Goal: Register for event/course

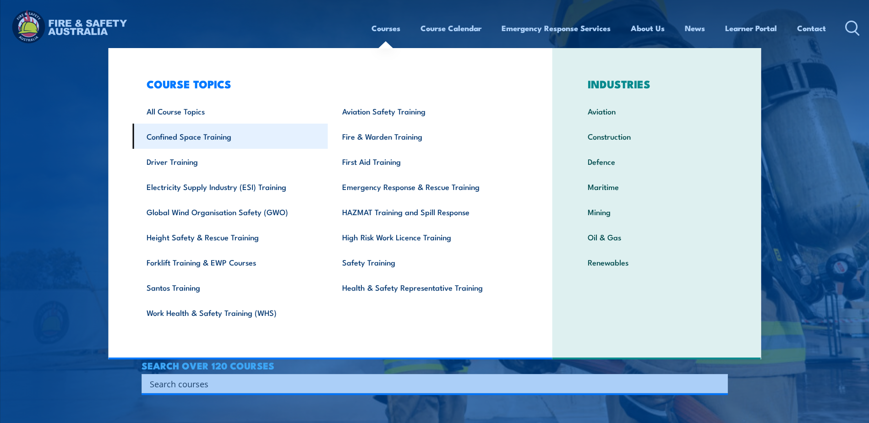
click at [199, 140] on link "Confined Space Training" at bounding box center [230, 136] width 196 height 25
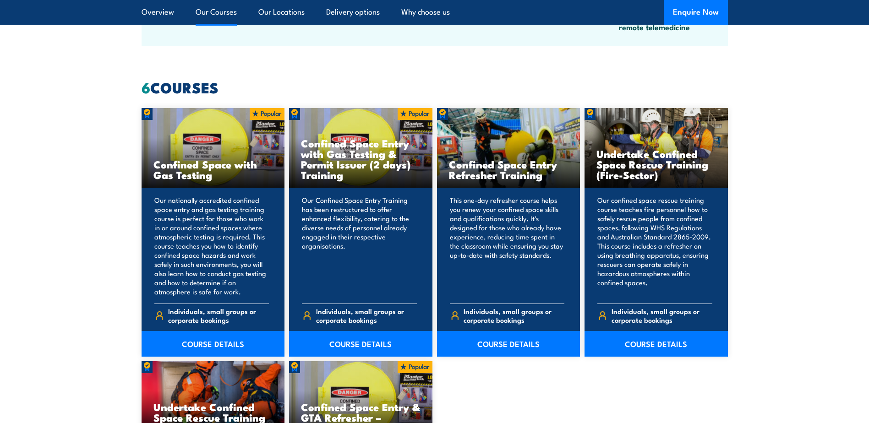
scroll to position [687, 0]
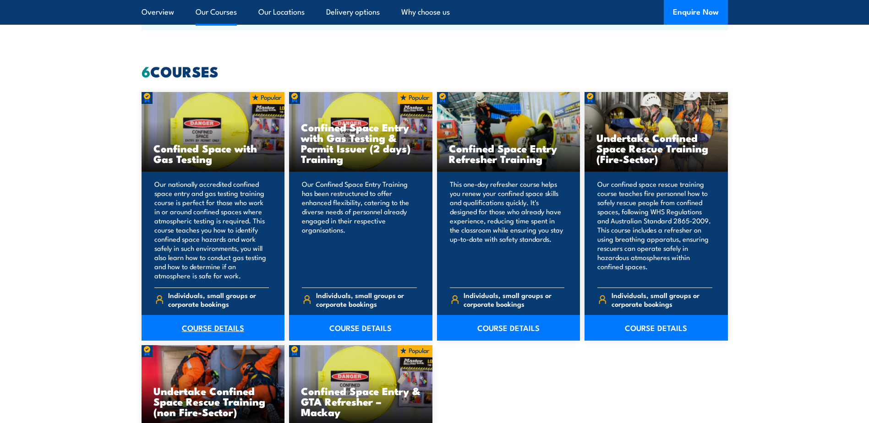
click at [219, 324] on link "COURSE DETAILS" at bounding box center [213, 328] width 143 height 26
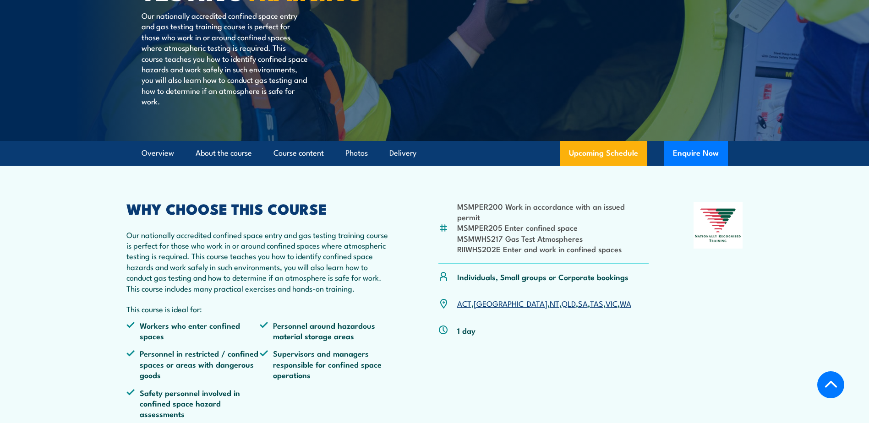
scroll to position [183, 0]
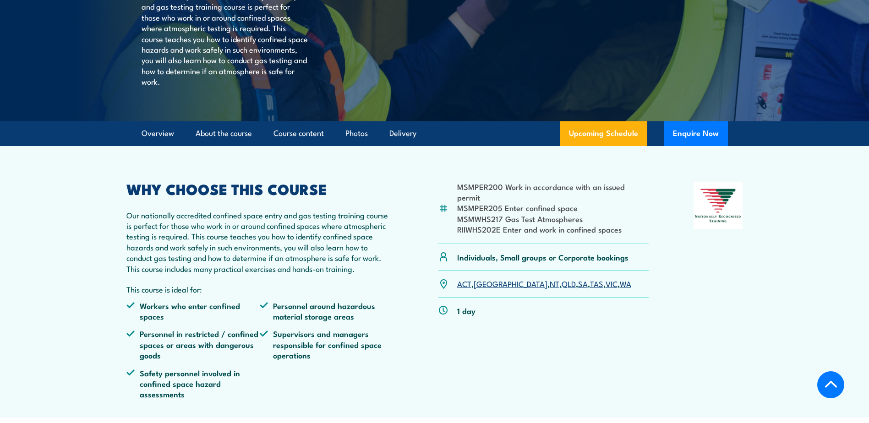
click at [605, 289] on link "VIC" at bounding box center [611, 283] width 12 height 11
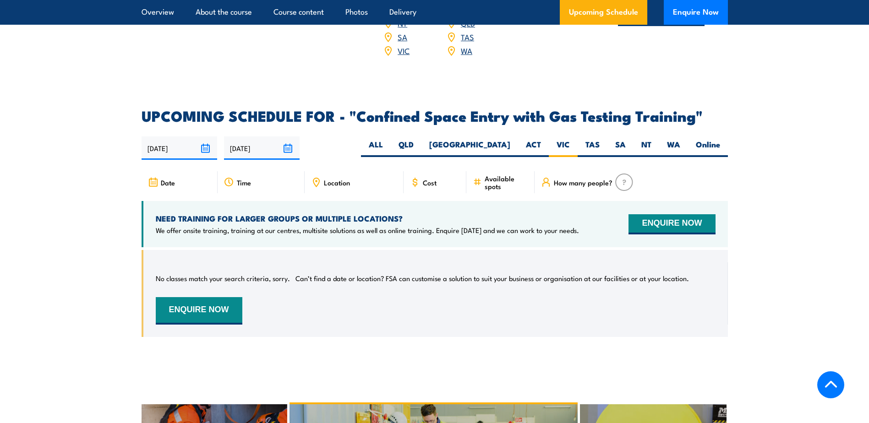
scroll to position [1555, 0]
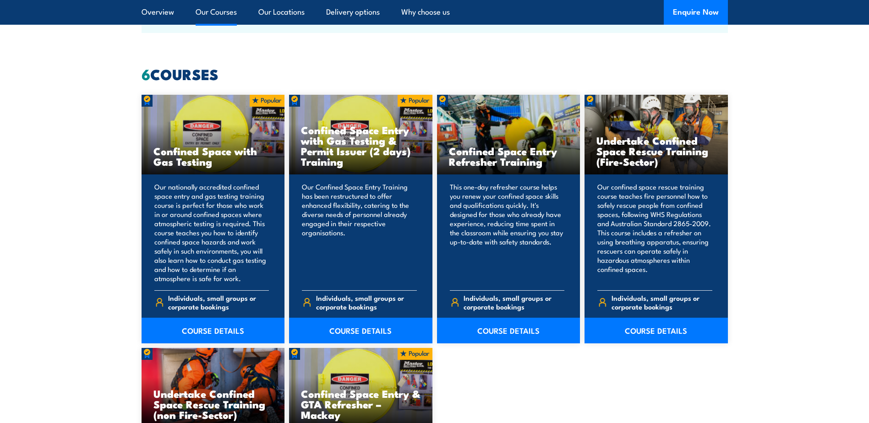
scroll to position [687, 0]
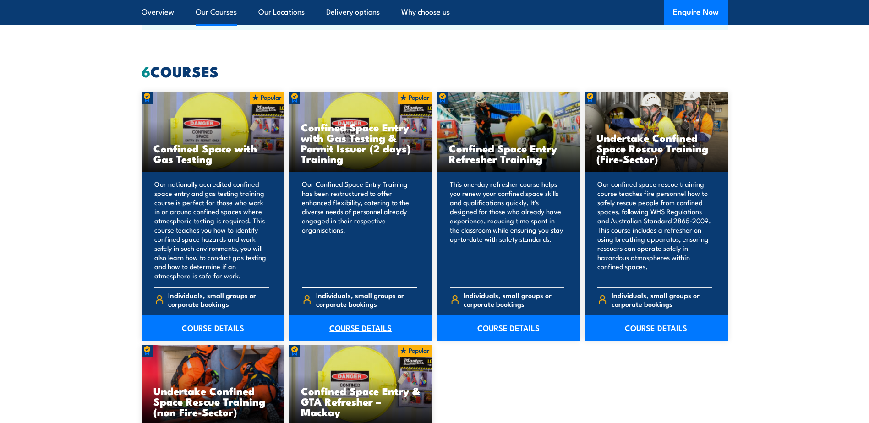
click at [373, 324] on link "COURSE DETAILS" at bounding box center [360, 328] width 143 height 26
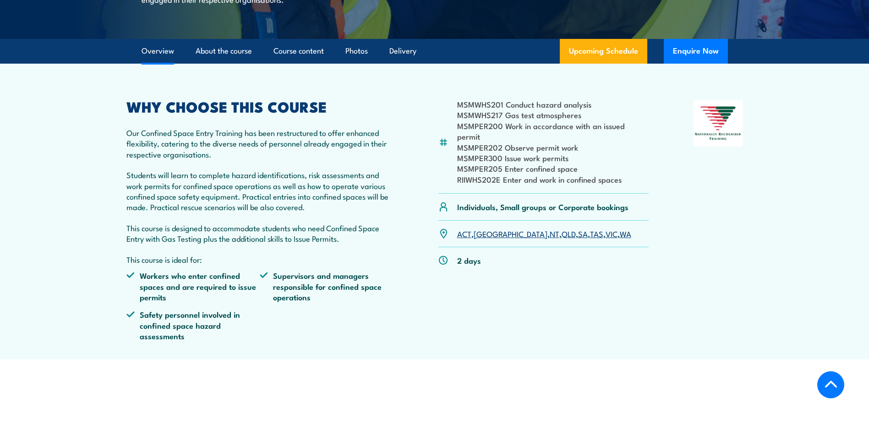
scroll to position [275, 0]
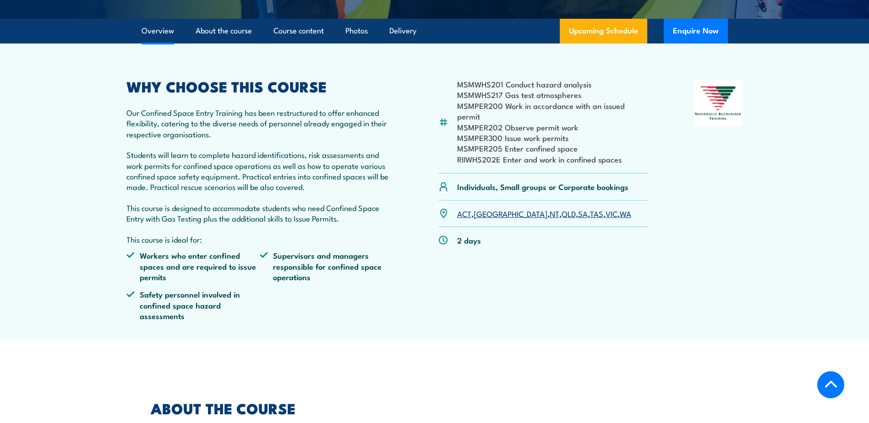
click at [605, 216] on link "VIC" at bounding box center [611, 213] width 12 height 11
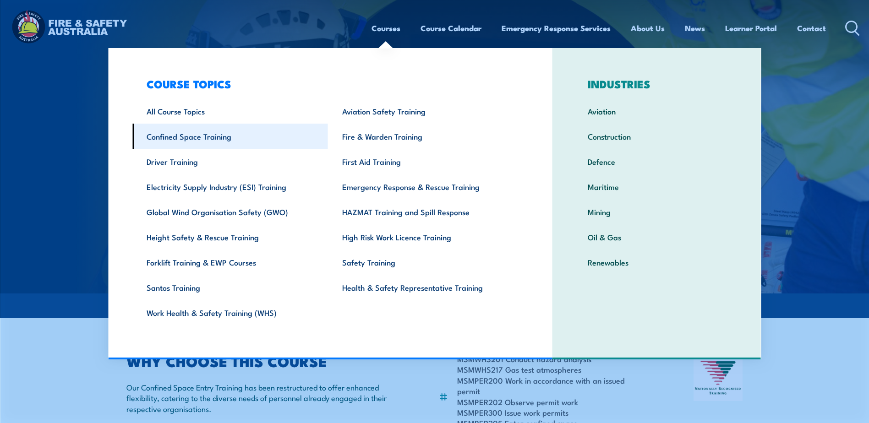
click at [199, 136] on link "Confined Space Training" at bounding box center [230, 136] width 196 height 25
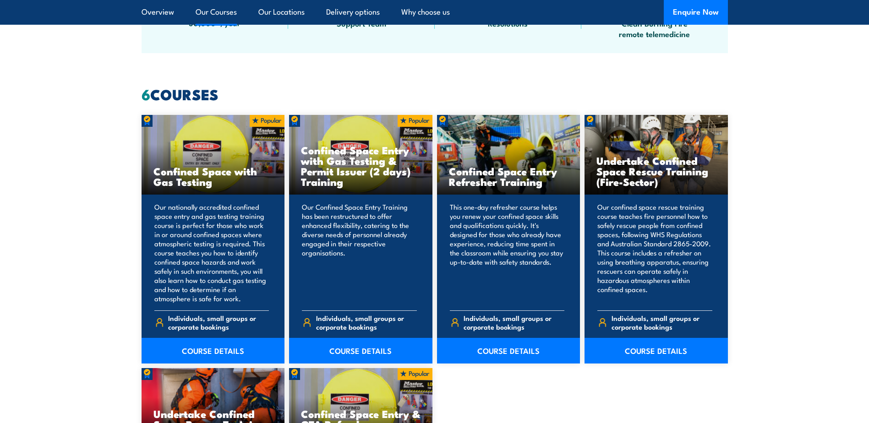
scroll to position [733, 0]
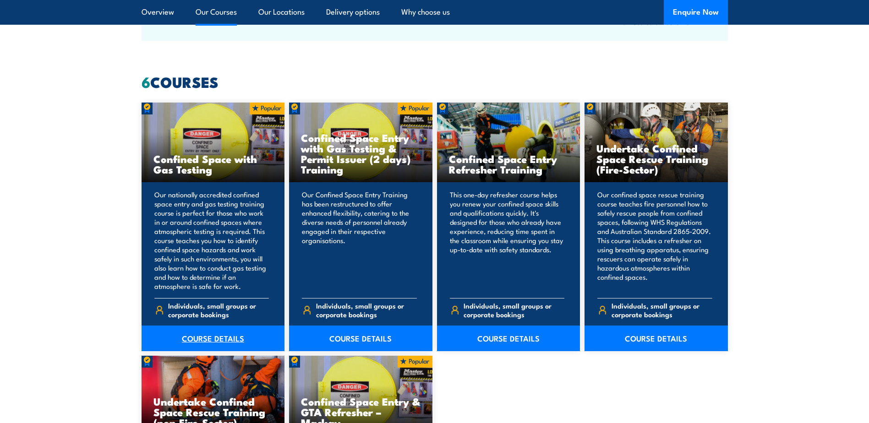
click at [191, 338] on link "COURSE DETAILS" at bounding box center [213, 339] width 143 height 26
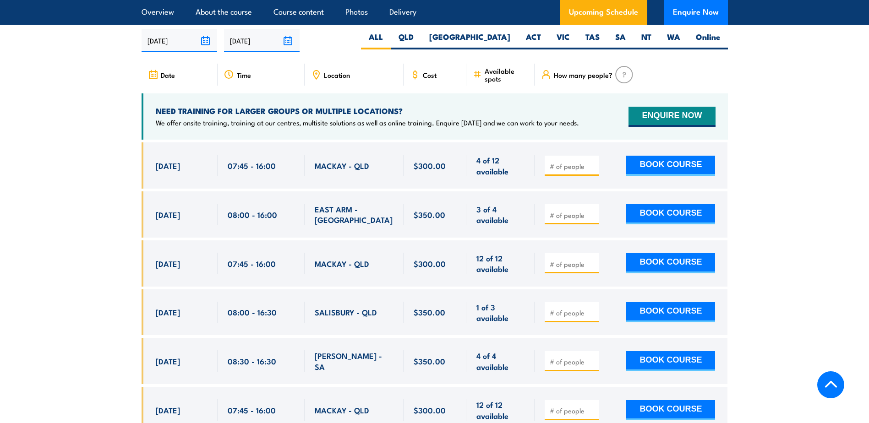
scroll to position [1649, 0]
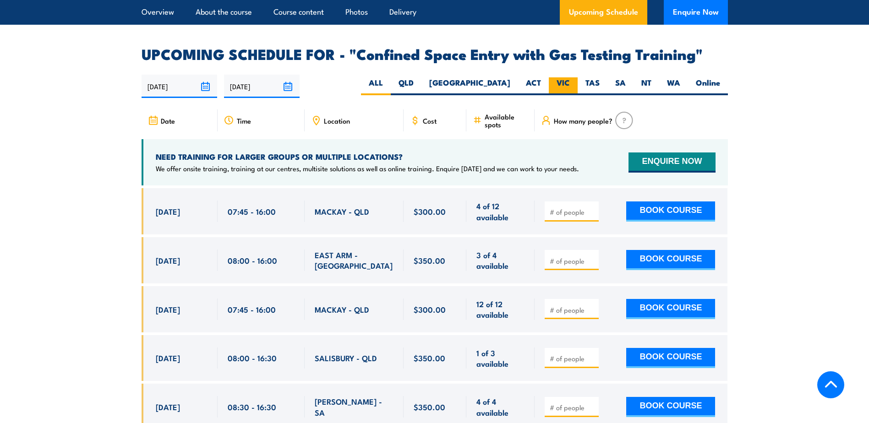
click at [563, 80] on label "VIC" at bounding box center [563, 86] width 29 height 18
click at [570, 80] on input "VIC" at bounding box center [573, 80] width 6 height 6
radio input "true"
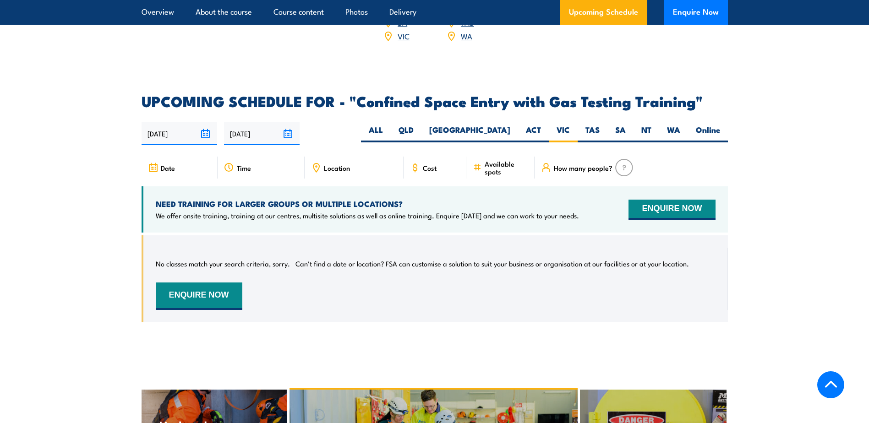
scroll to position [1601, 0]
click at [289, 130] on input "[DATE]" at bounding box center [262, 133] width 76 height 23
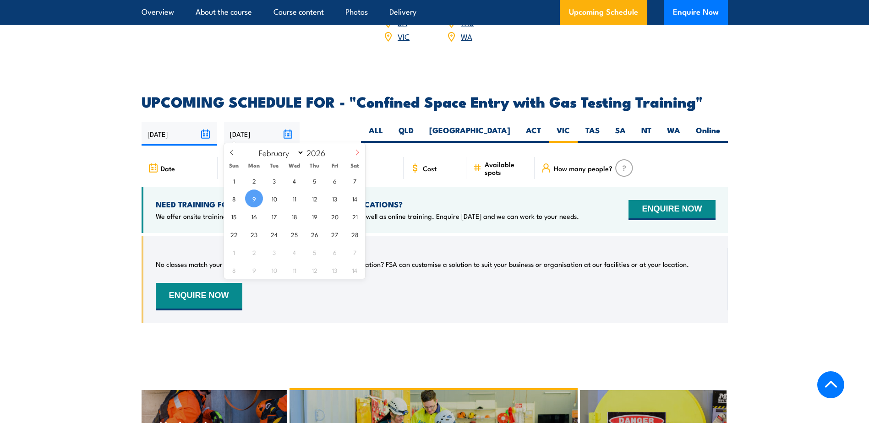
click at [360, 154] on icon at bounding box center [357, 152] width 6 height 6
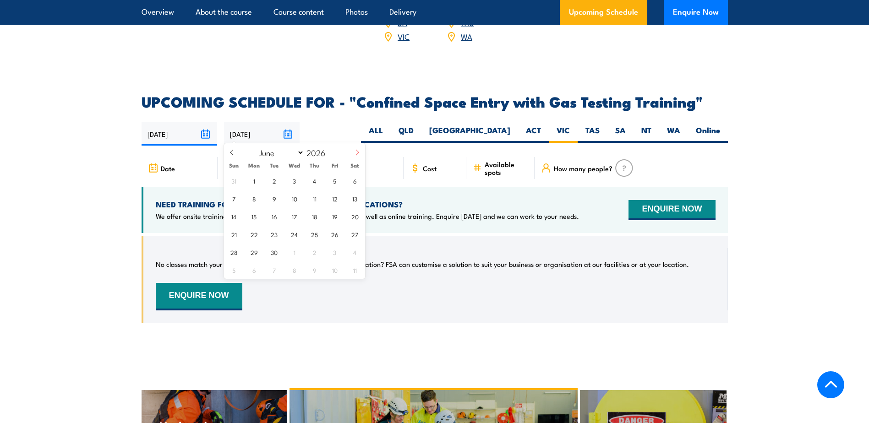
select select "6"
click at [332, 253] on span "31" at bounding box center [335, 252] width 18 height 18
type input "[DATE]"
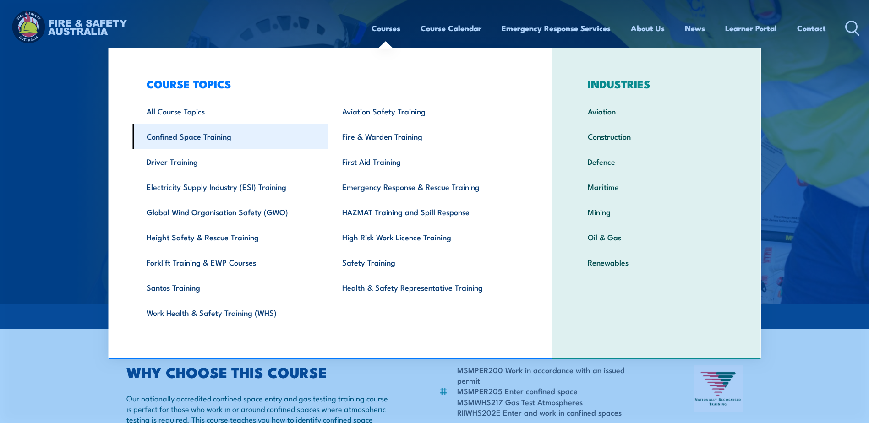
click at [174, 137] on link "Confined Space Training" at bounding box center [230, 136] width 196 height 25
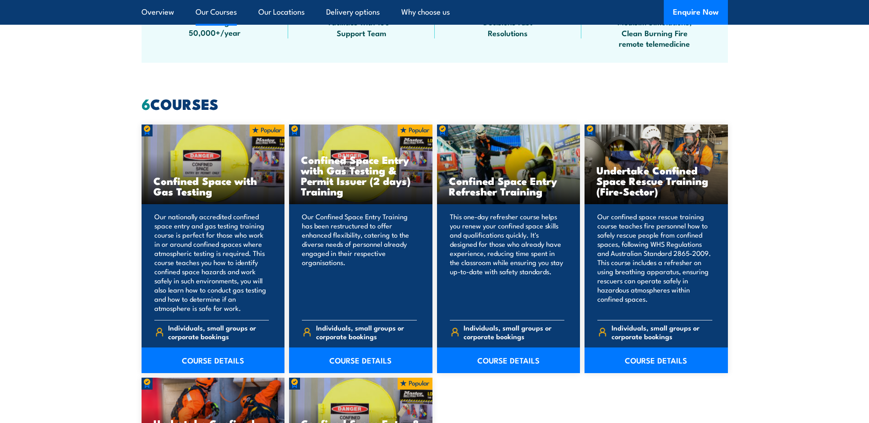
scroll to position [733, 0]
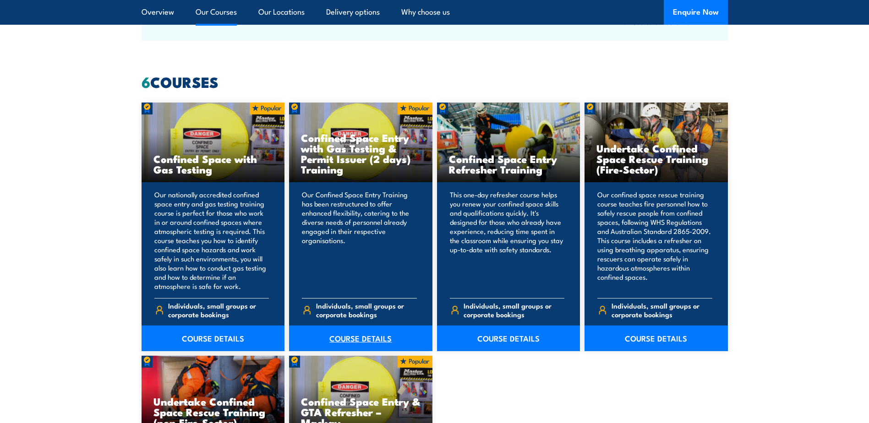
click at [358, 341] on link "COURSE DETAILS" at bounding box center [360, 339] width 143 height 26
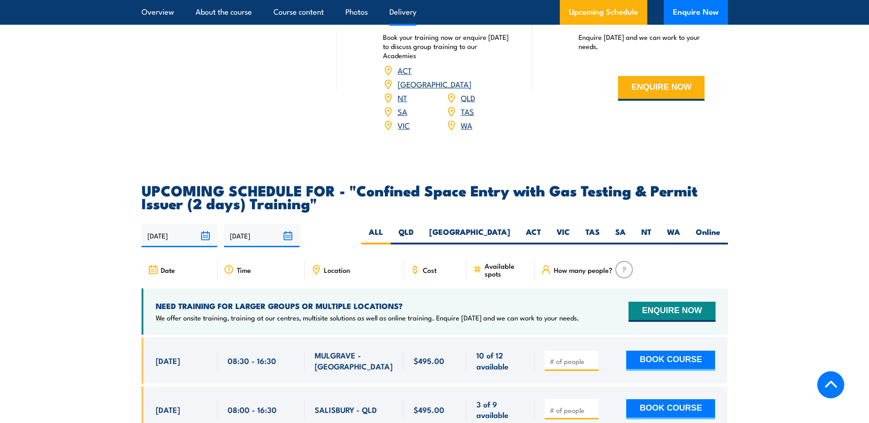
scroll to position [1511, 0]
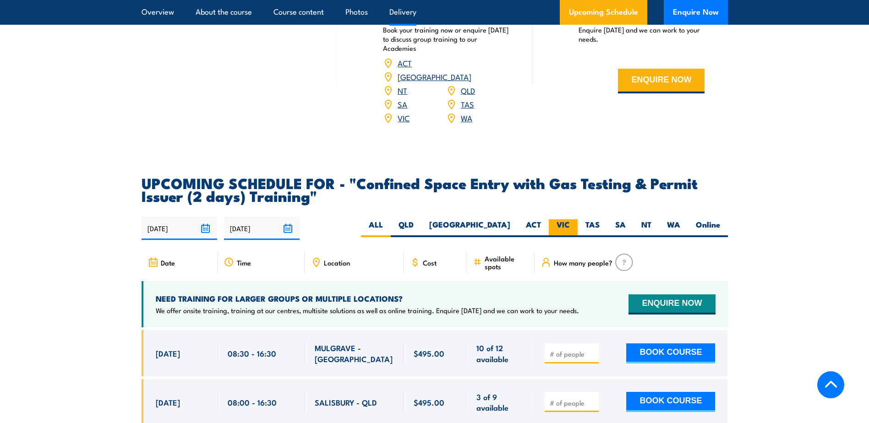
click at [564, 223] on label "VIC" at bounding box center [563, 228] width 29 height 18
click at [570, 223] on input "VIC" at bounding box center [573, 222] width 6 height 6
radio input "true"
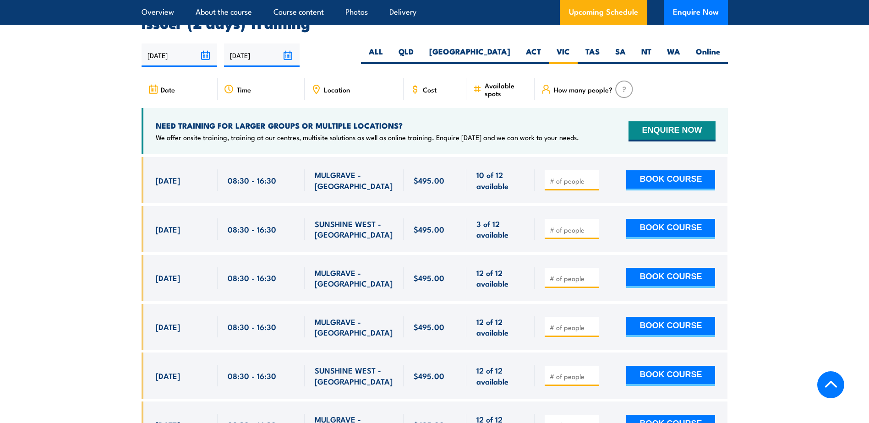
scroll to position [1685, 0]
